Goal: Navigation & Orientation: Find specific page/section

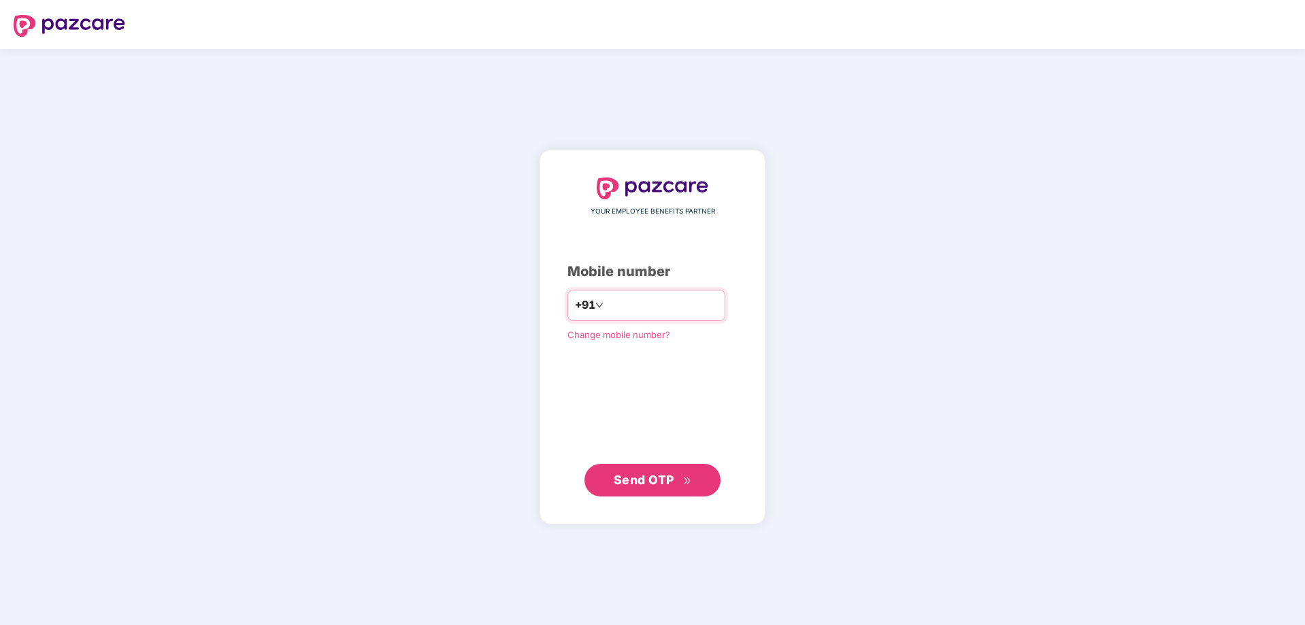
click at [618, 314] on input "number" at bounding box center [662, 306] width 112 height 22
type input "**********"
click at [639, 483] on span "Send OTP" at bounding box center [644, 480] width 61 height 14
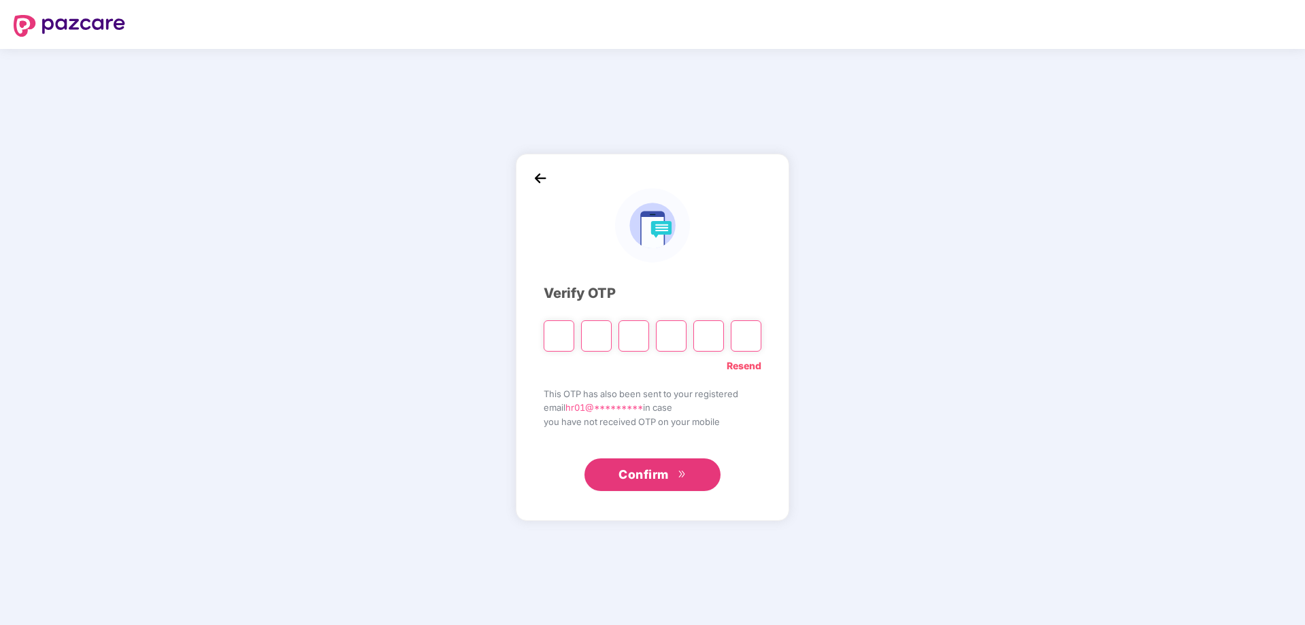
type input "*"
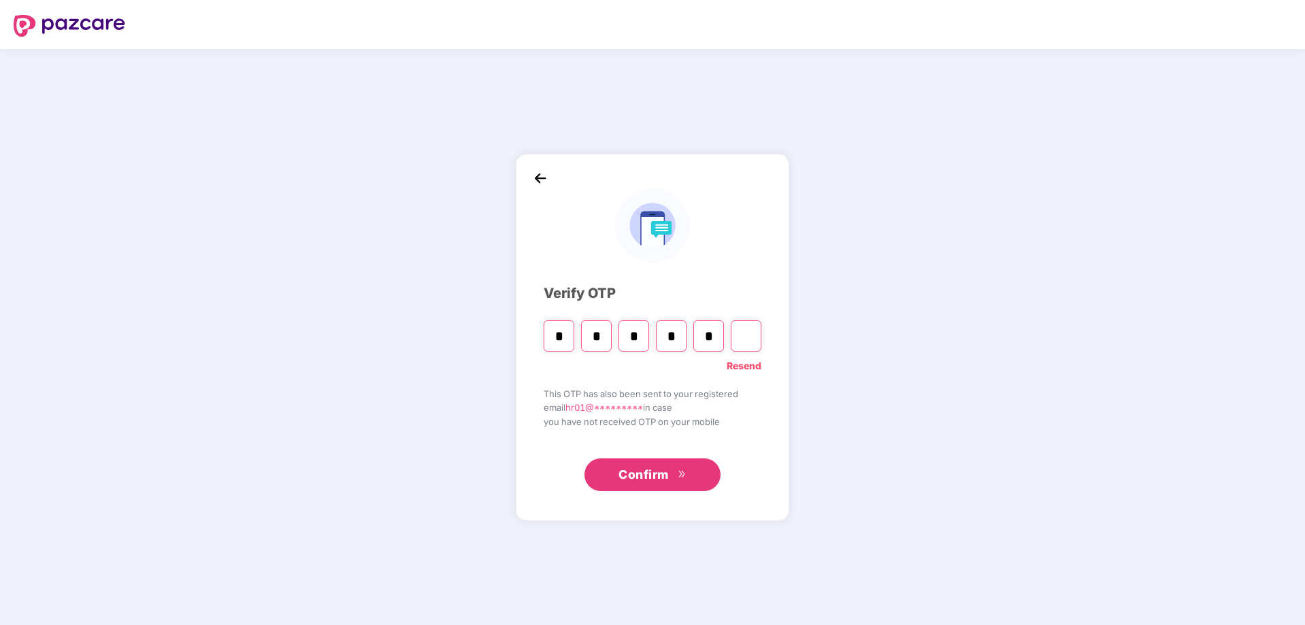
type input "*"
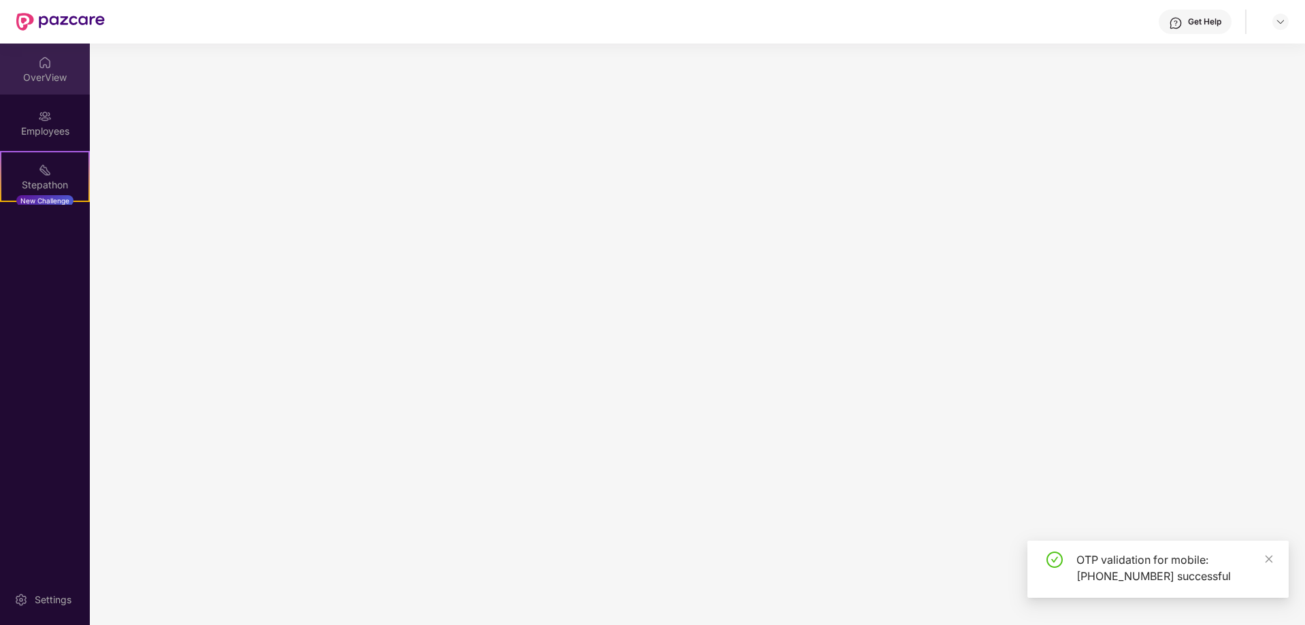
click at [48, 72] on div "OverView" at bounding box center [45, 78] width 90 height 14
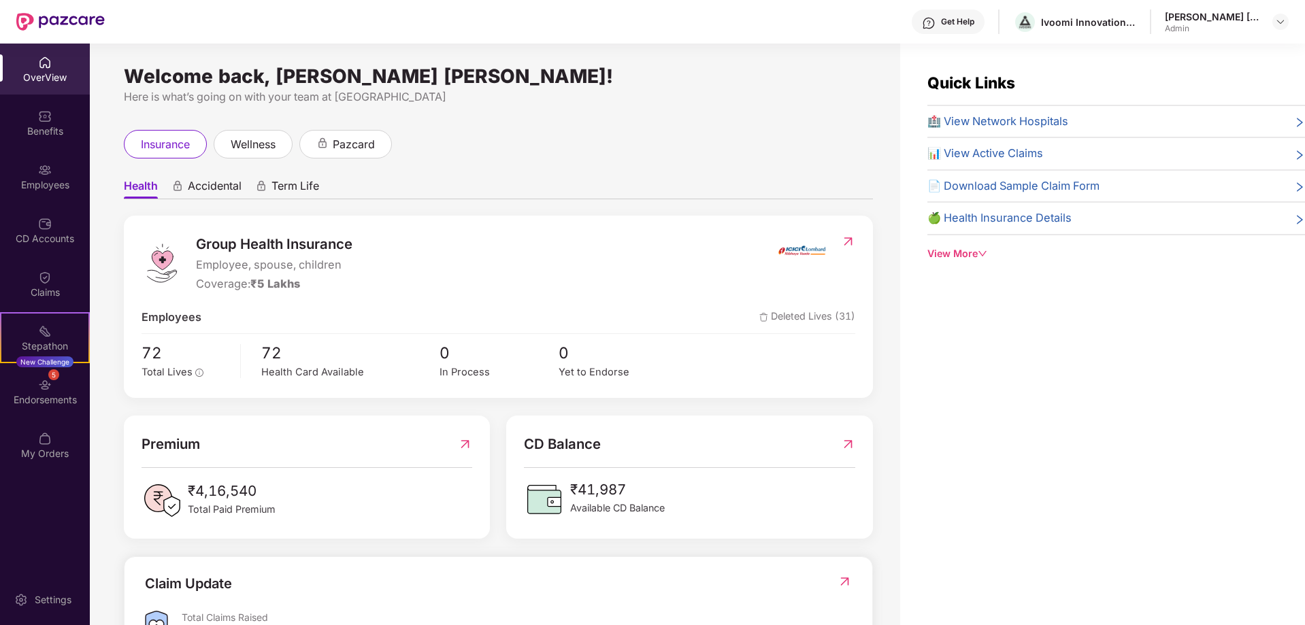
scroll to position [44, 0]
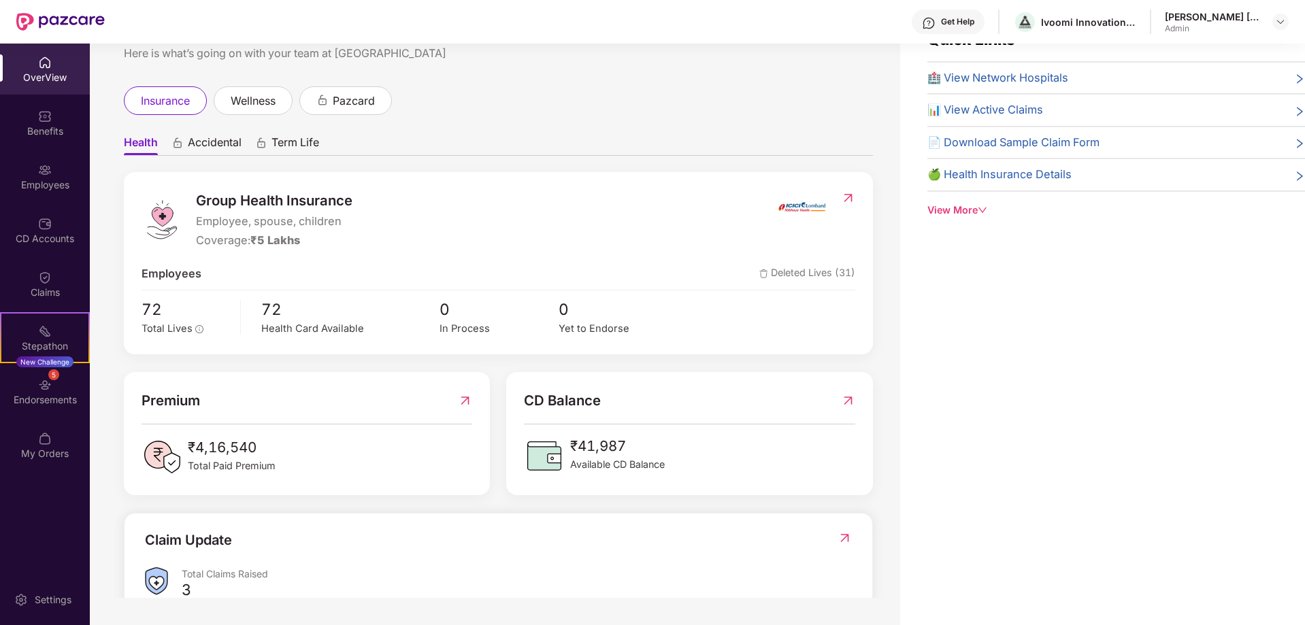
click at [969, 210] on div "View More" at bounding box center [1116, 210] width 378 height 15
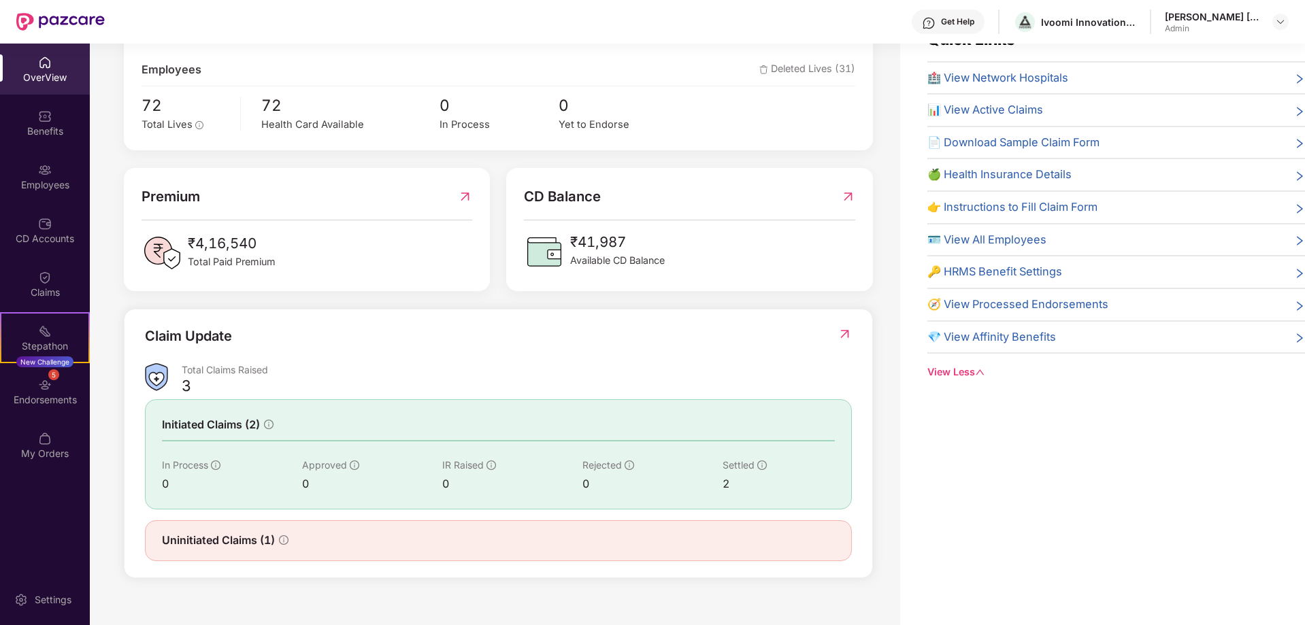
scroll to position [225, 0]
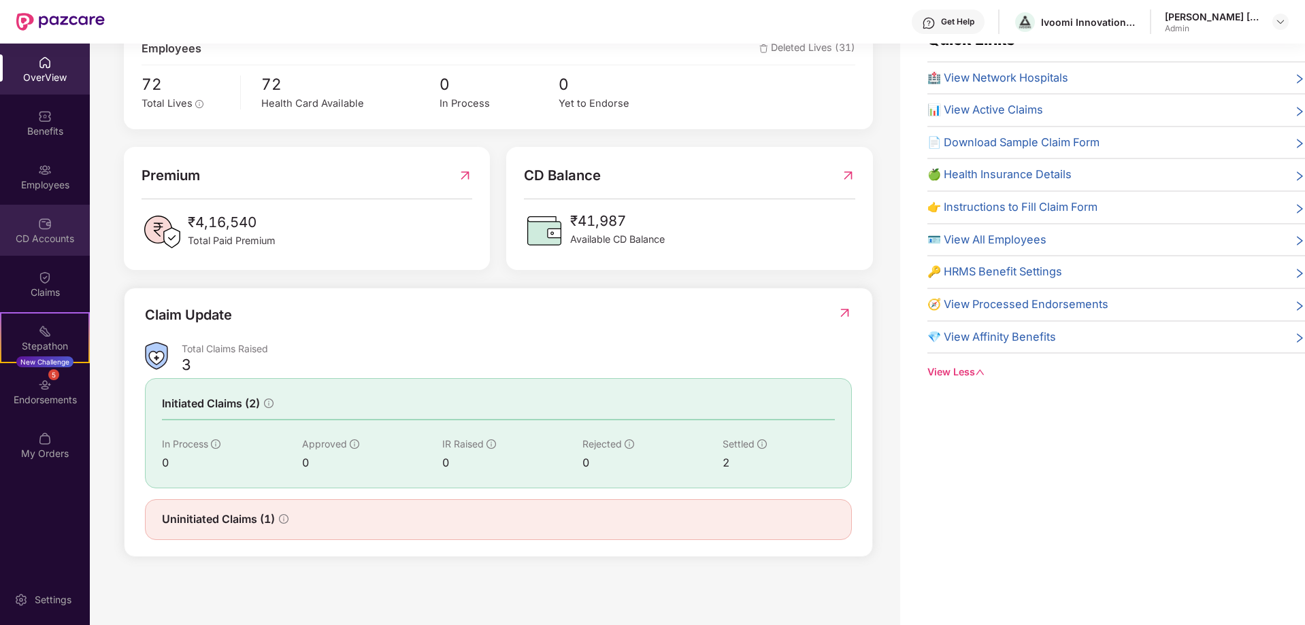
click at [39, 225] on img at bounding box center [45, 224] width 14 height 14
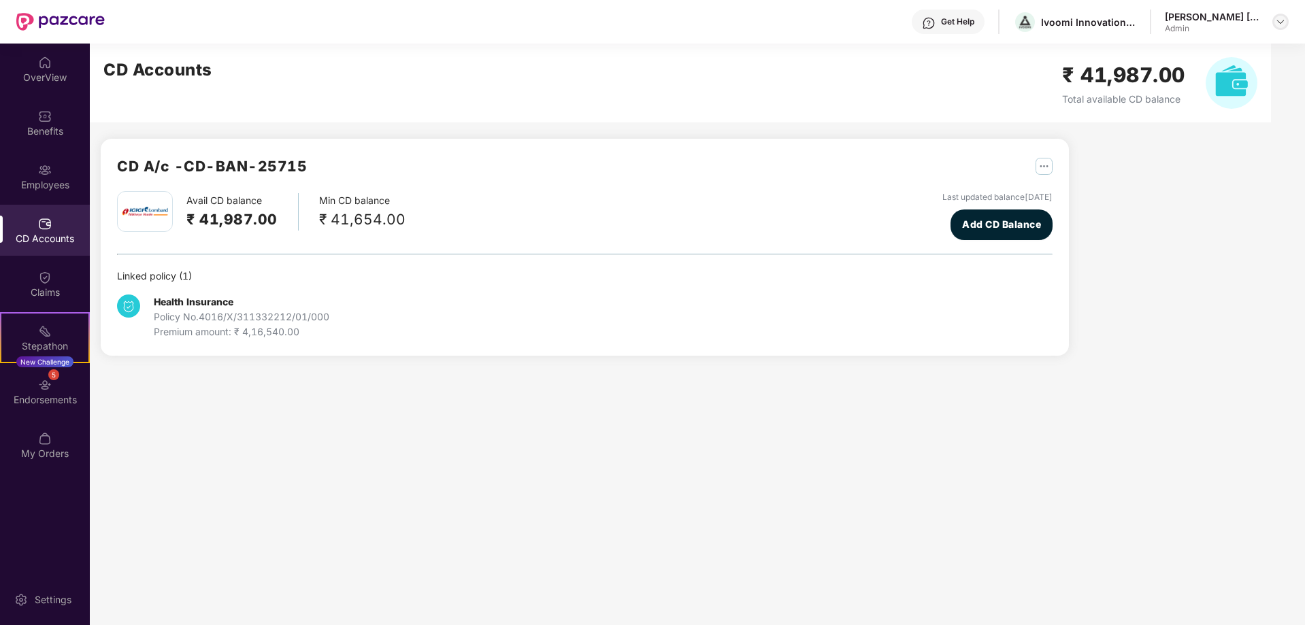
click at [1281, 23] on img at bounding box center [1280, 21] width 11 height 11
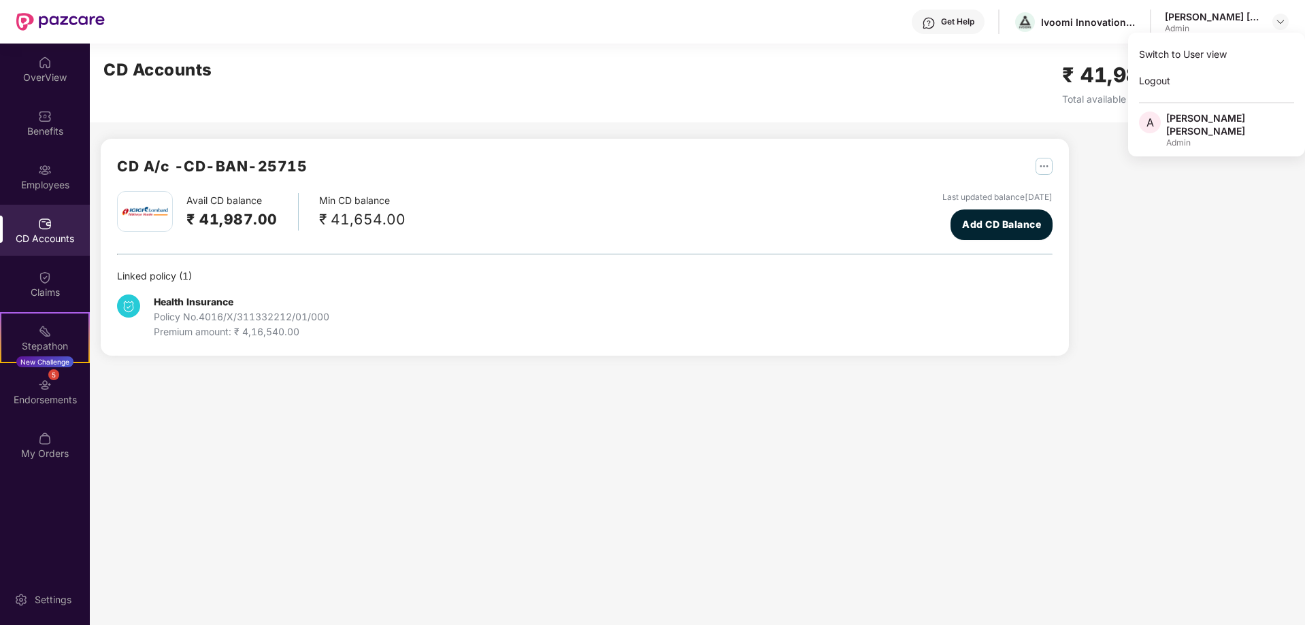
drag, startPoint x: 1161, startPoint y: 273, endPoint x: 1142, endPoint y: 226, distance: 50.7
click at [1162, 272] on div "CD A/c - CD-BAN-25715 Avail CD balance ₹ 41,987.00 Min CD balance ₹ 41,654.00 L…" at bounding box center [677, 208] width 1175 height 329
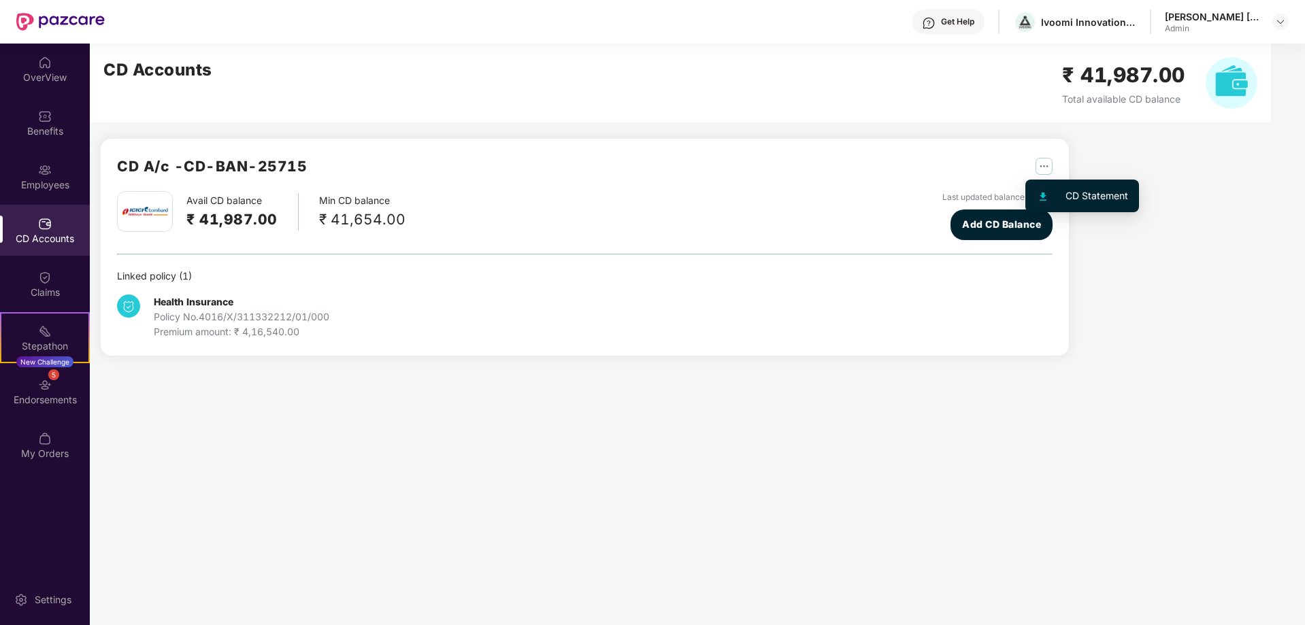
click at [1047, 167] on img "button" at bounding box center [1043, 166] width 17 height 17
click at [1061, 194] on div at bounding box center [1050, 195] width 29 height 15
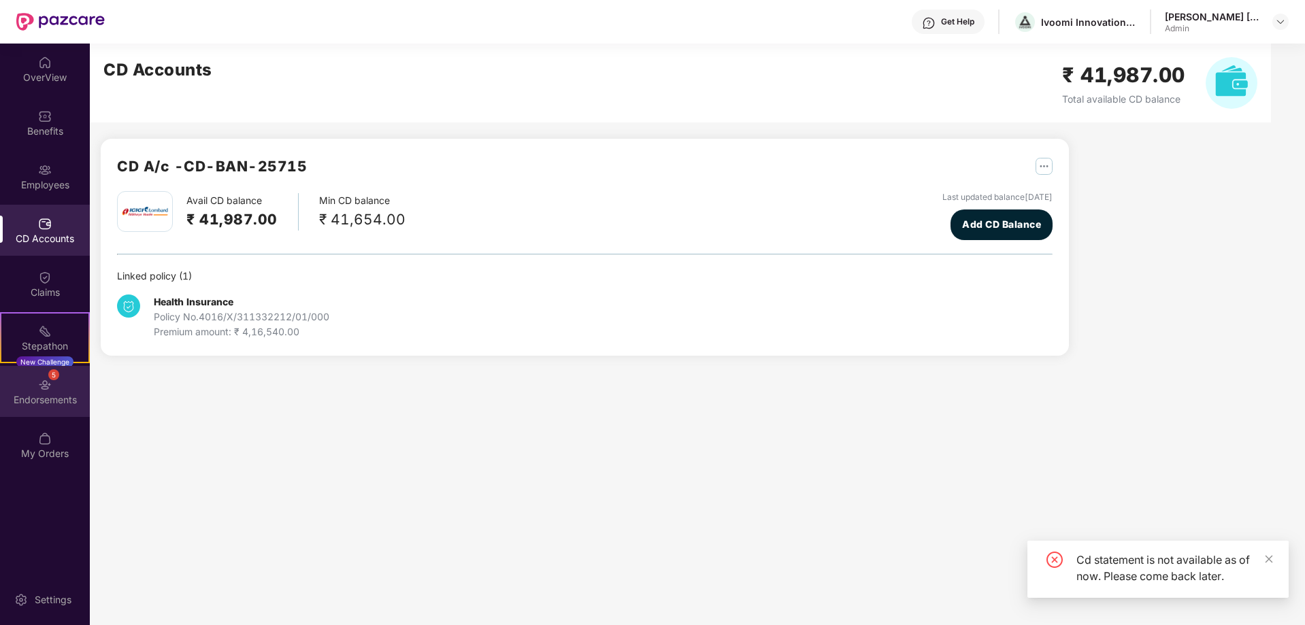
click at [53, 396] on div "Endorsements" at bounding box center [45, 400] width 90 height 14
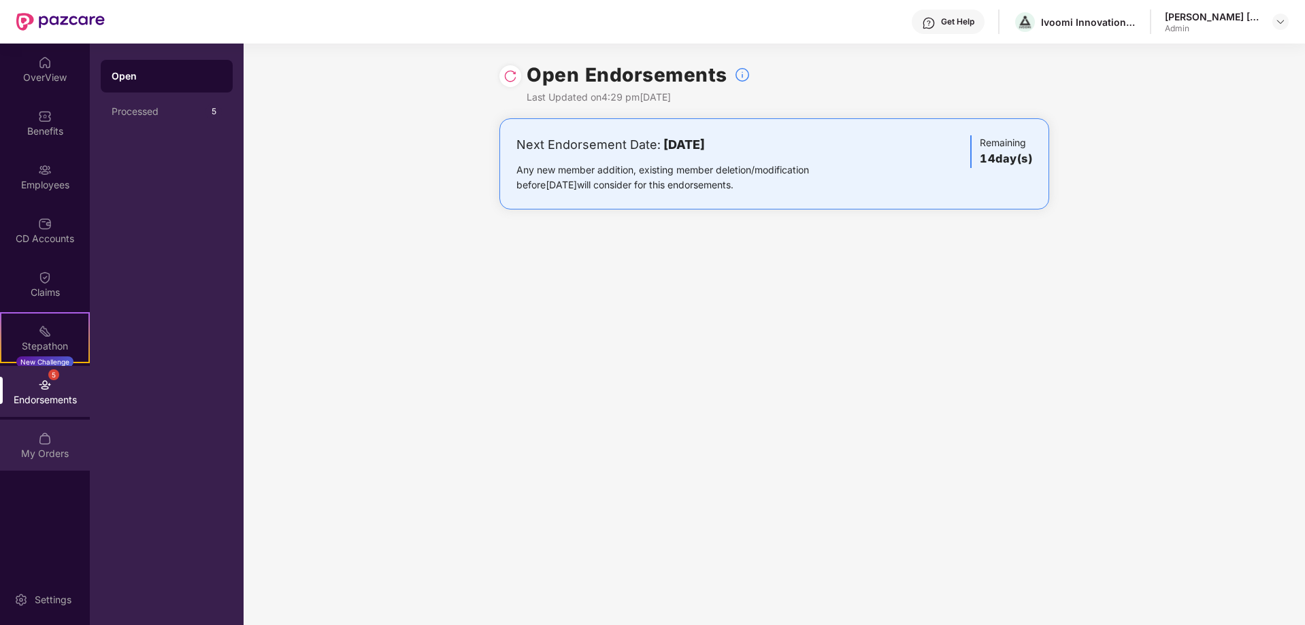
click at [36, 443] on div "My Orders" at bounding box center [45, 445] width 90 height 51
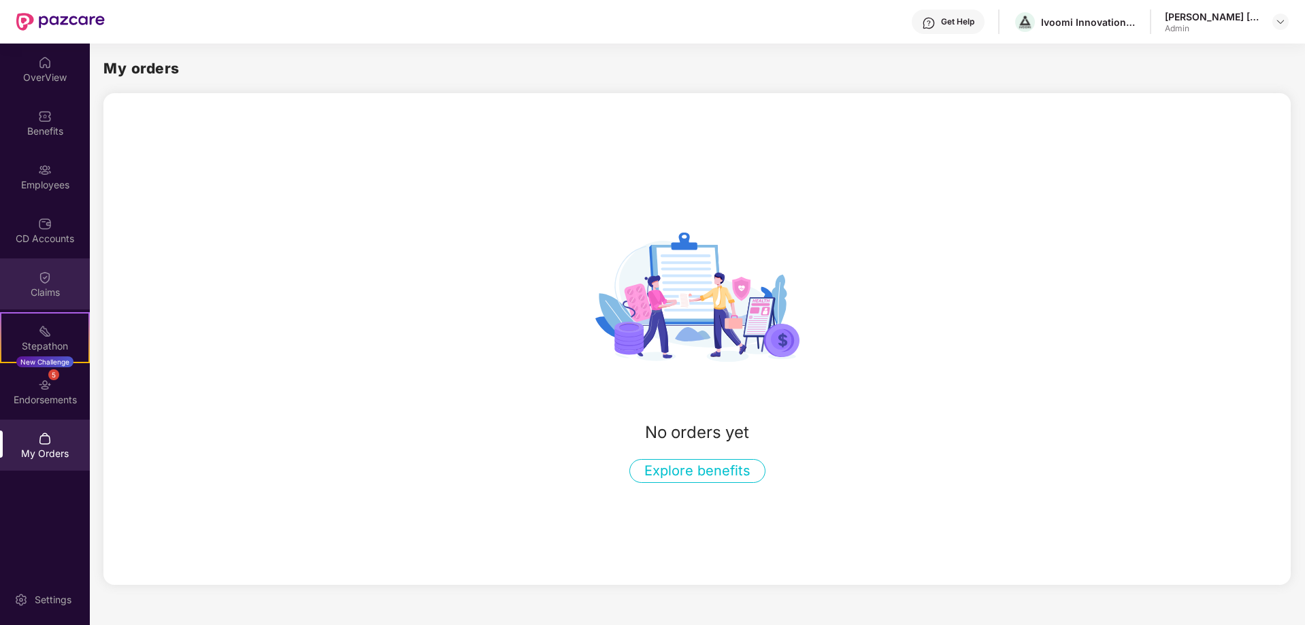
click at [48, 287] on div "Claims" at bounding box center [45, 293] width 90 height 14
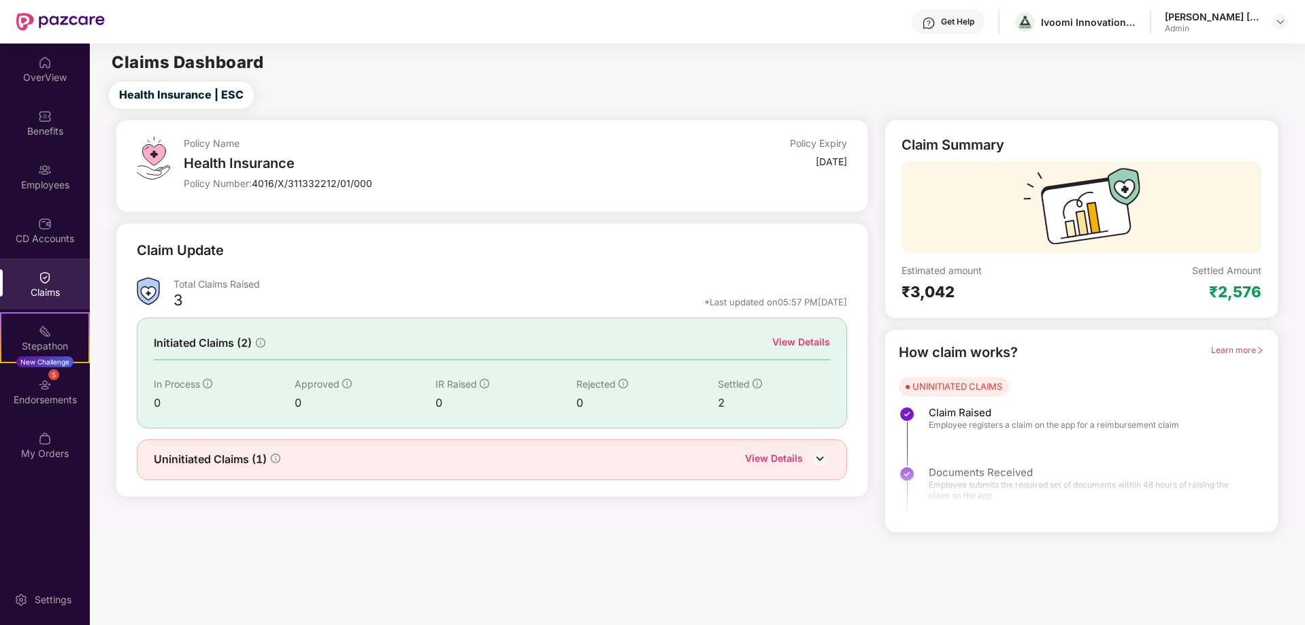
click at [1219, 20] on div "[PERSON_NAME] [PERSON_NAME]" at bounding box center [1212, 16] width 95 height 13
click at [1280, 22] on img at bounding box center [1280, 21] width 11 height 11
click at [1185, 120] on div "[PERSON_NAME] [PERSON_NAME]" at bounding box center [1230, 125] width 128 height 26
click at [1279, 19] on img at bounding box center [1280, 21] width 11 height 11
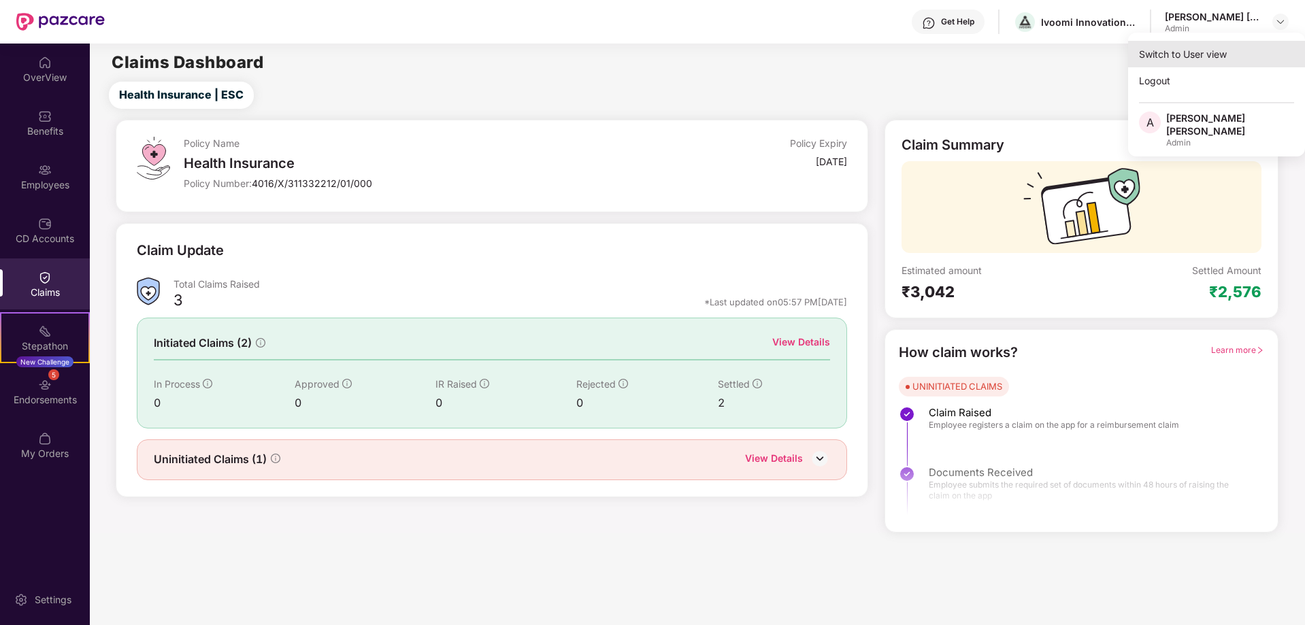
click at [1216, 59] on div "Switch to User view" at bounding box center [1216, 54] width 177 height 27
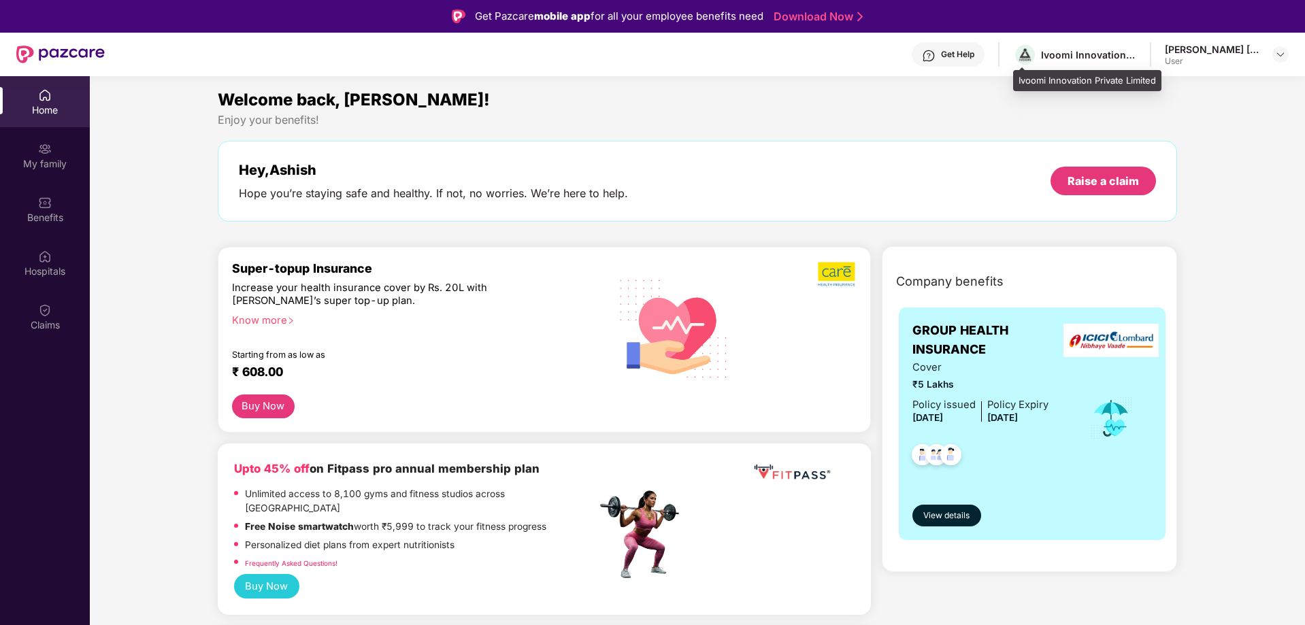
click at [1052, 55] on div "Ivoomi Innovation Private Limited" at bounding box center [1088, 54] width 95 height 13
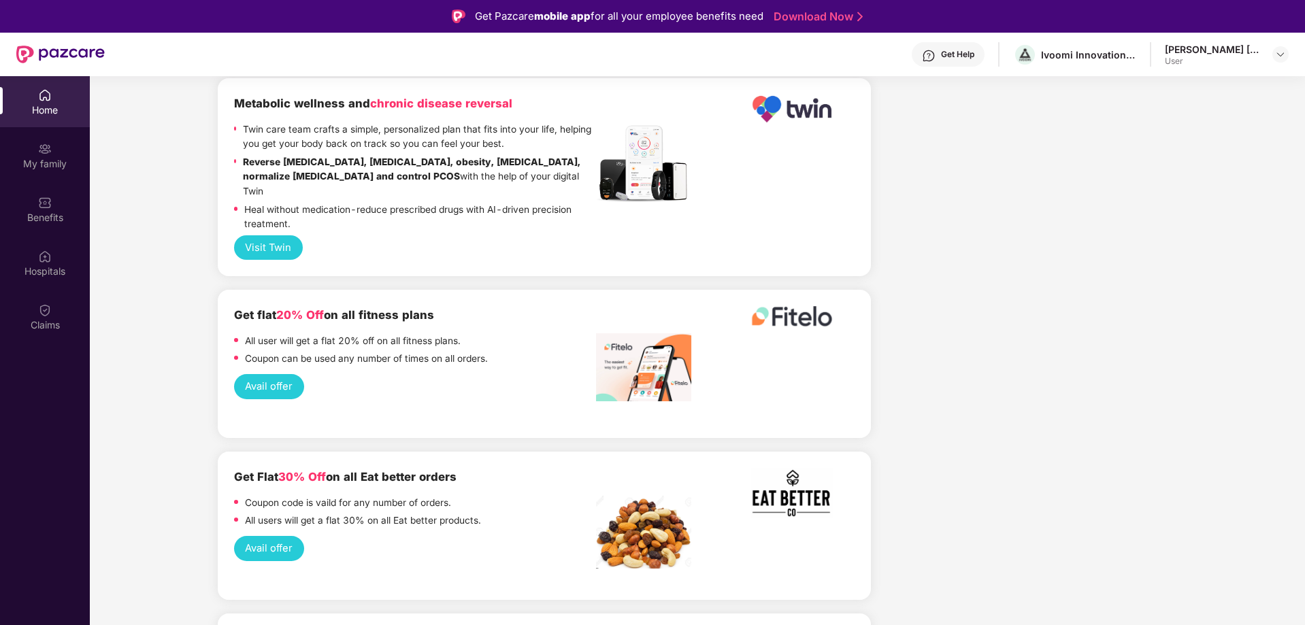
scroll to position [2585, 0]
